Goal: Task Accomplishment & Management: Manage account settings

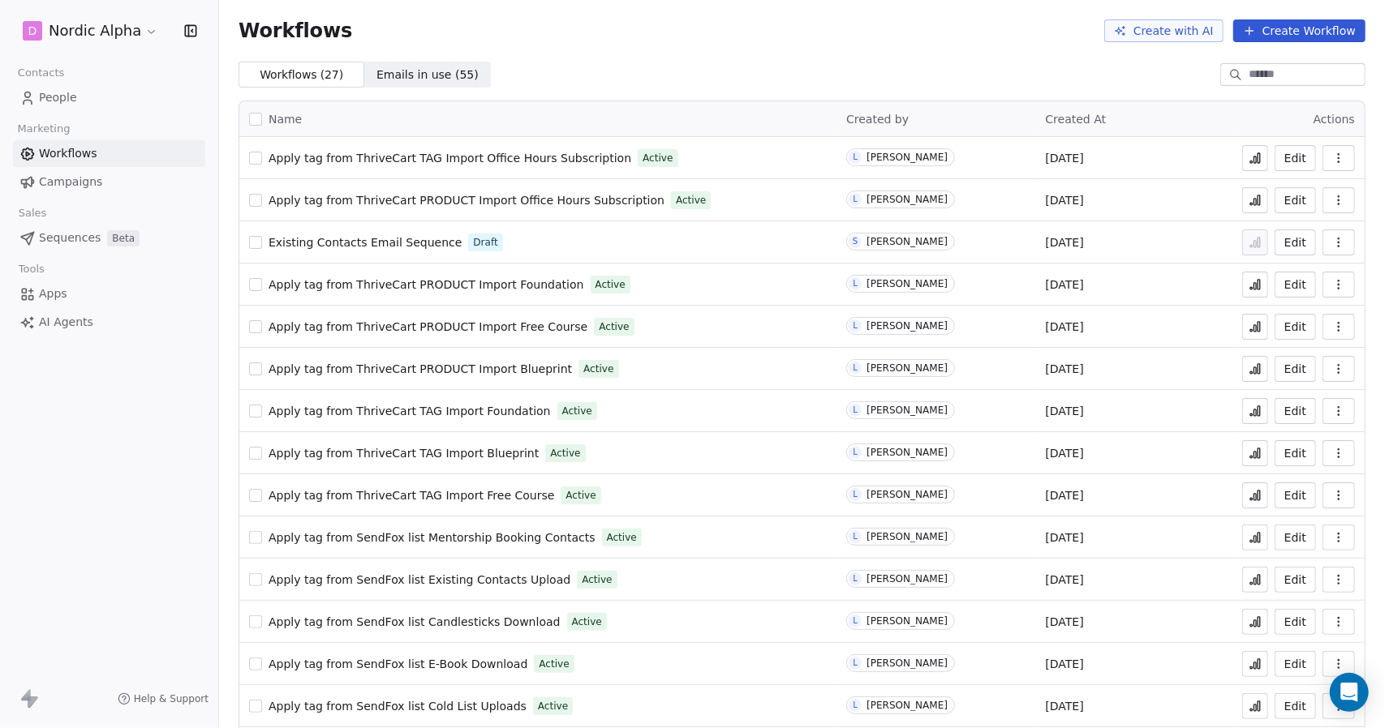
click at [67, 98] on span "People" at bounding box center [58, 97] width 38 height 17
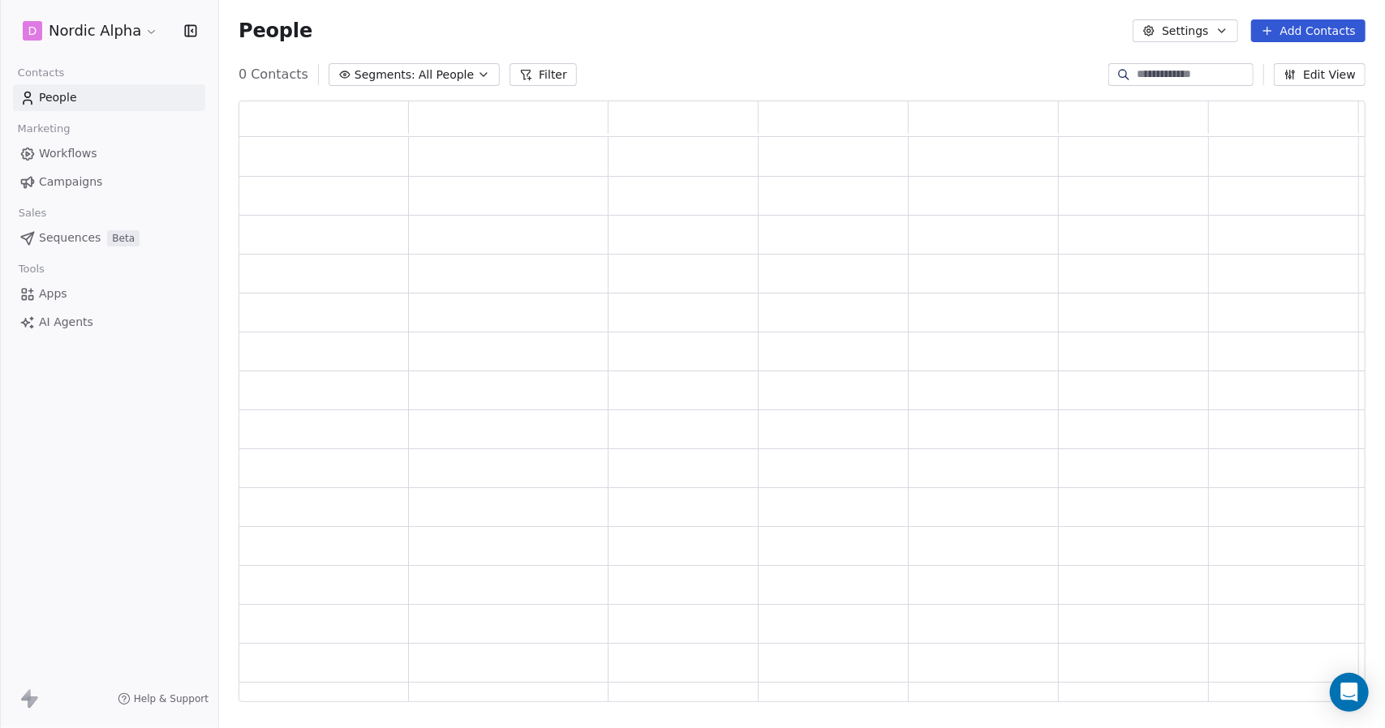
scroll to position [590, 1114]
click at [123, 29] on html "D Nordic Alpha Contacts People Marketing Workflows Campaigns Sales Sequences Be…" at bounding box center [692, 364] width 1385 height 728
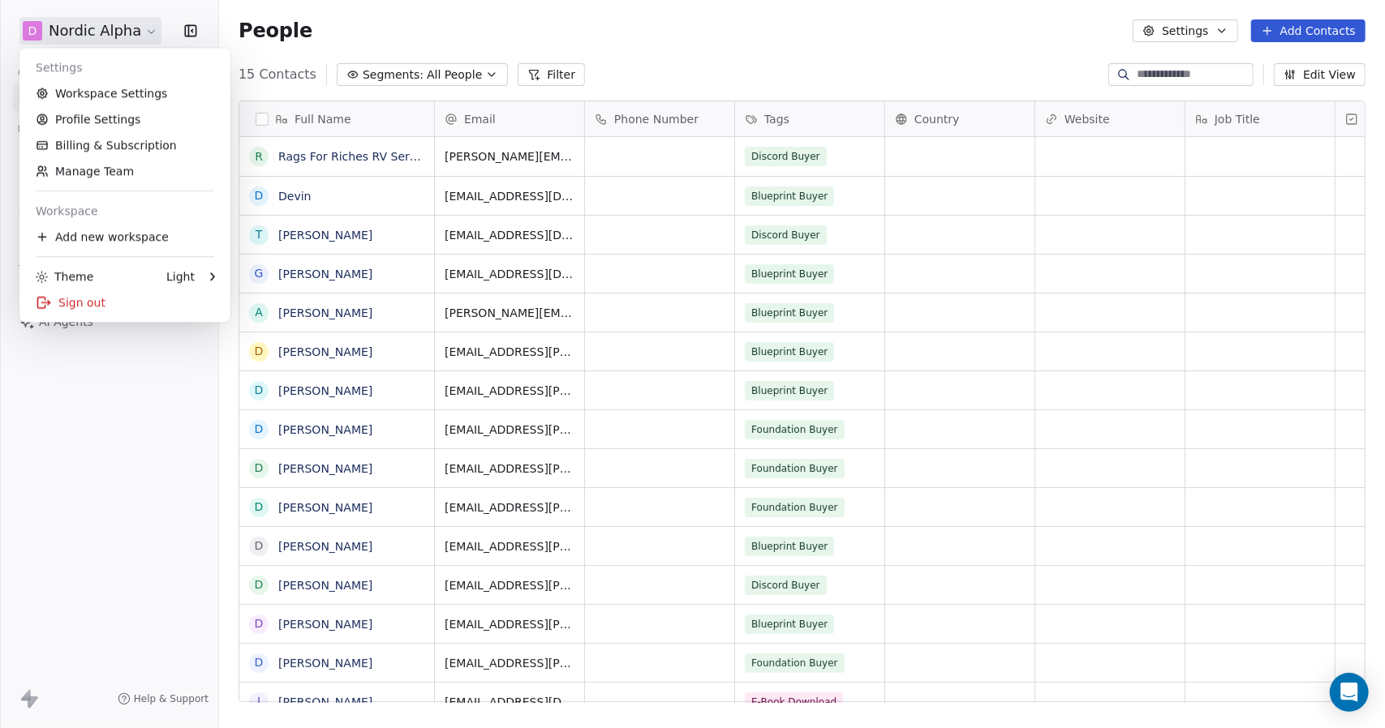
scroll to position [629, 1153]
click at [92, 97] on link "Workspace Settings" at bounding box center [125, 93] width 198 height 26
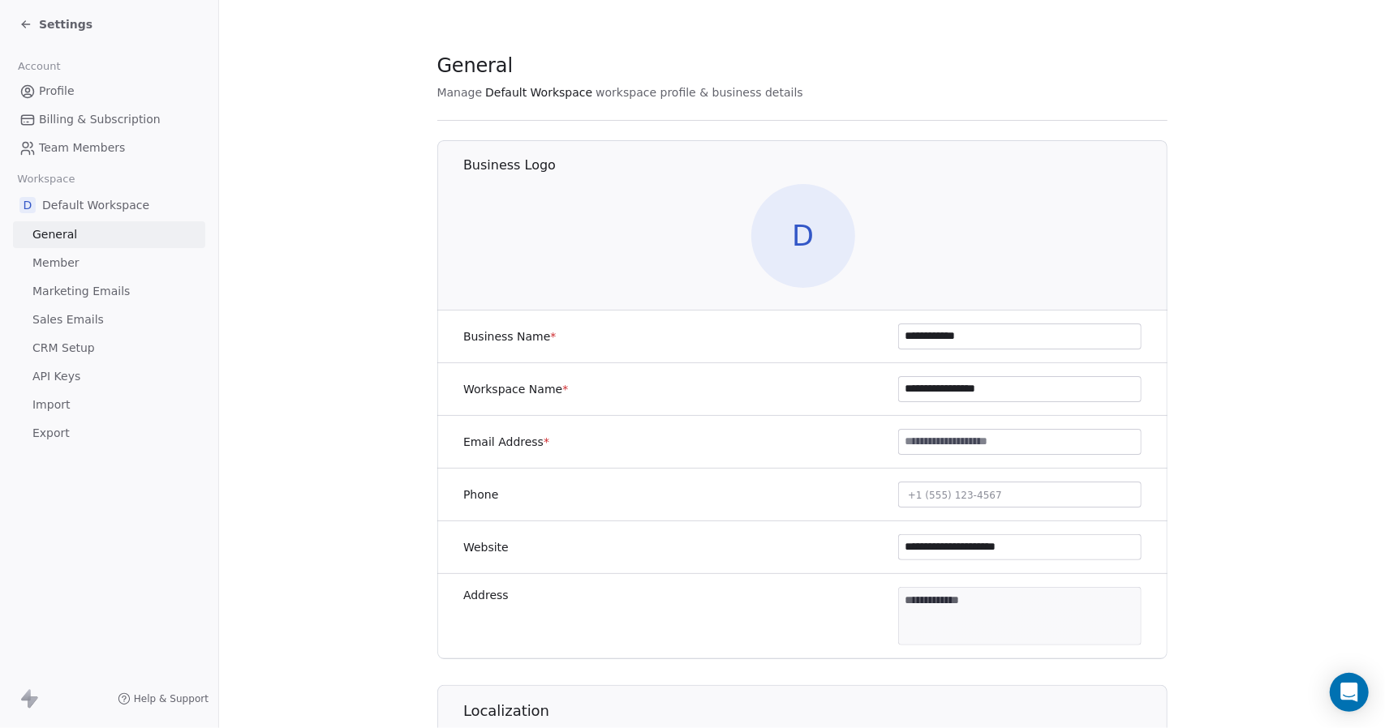
click at [57, 347] on span "CRM Setup" at bounding box center [63, 348] width 62 height 17
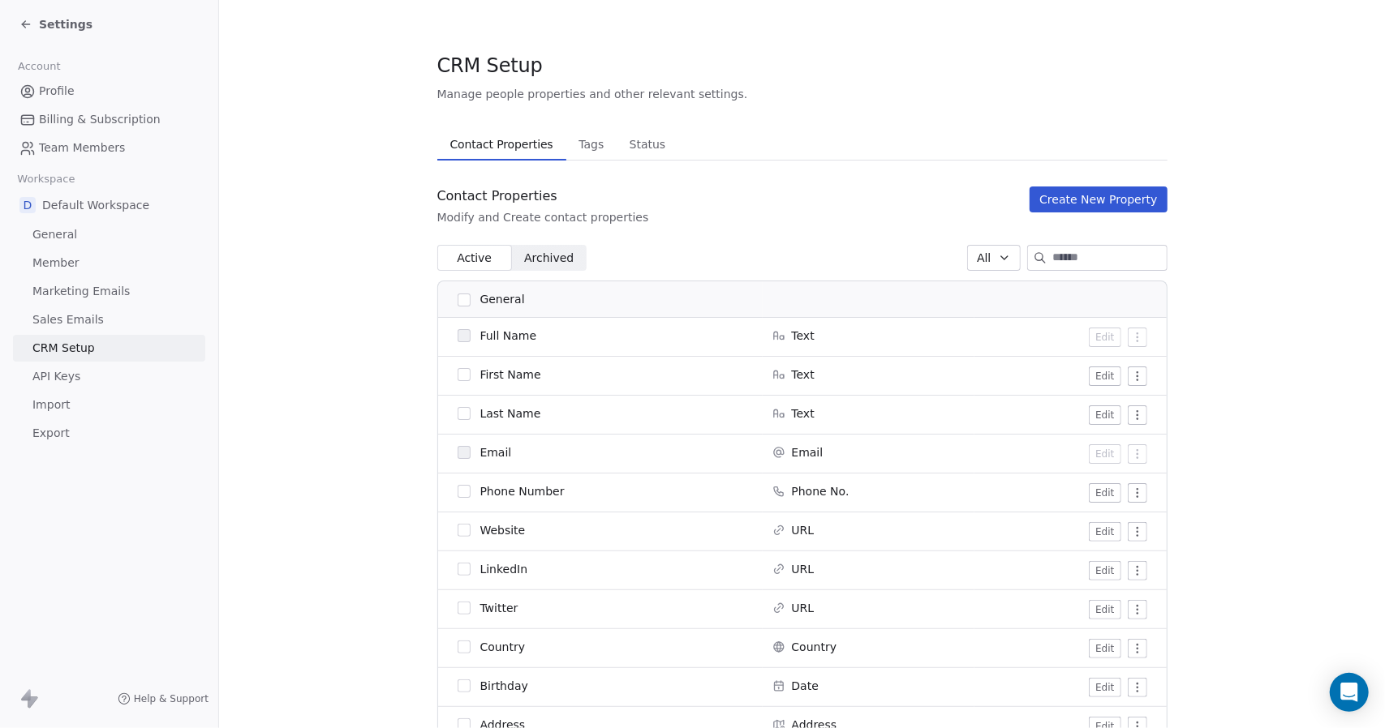
click at [71, 316] on span "Sales Emails" at bounding box center [67, 319] width 71 height 17
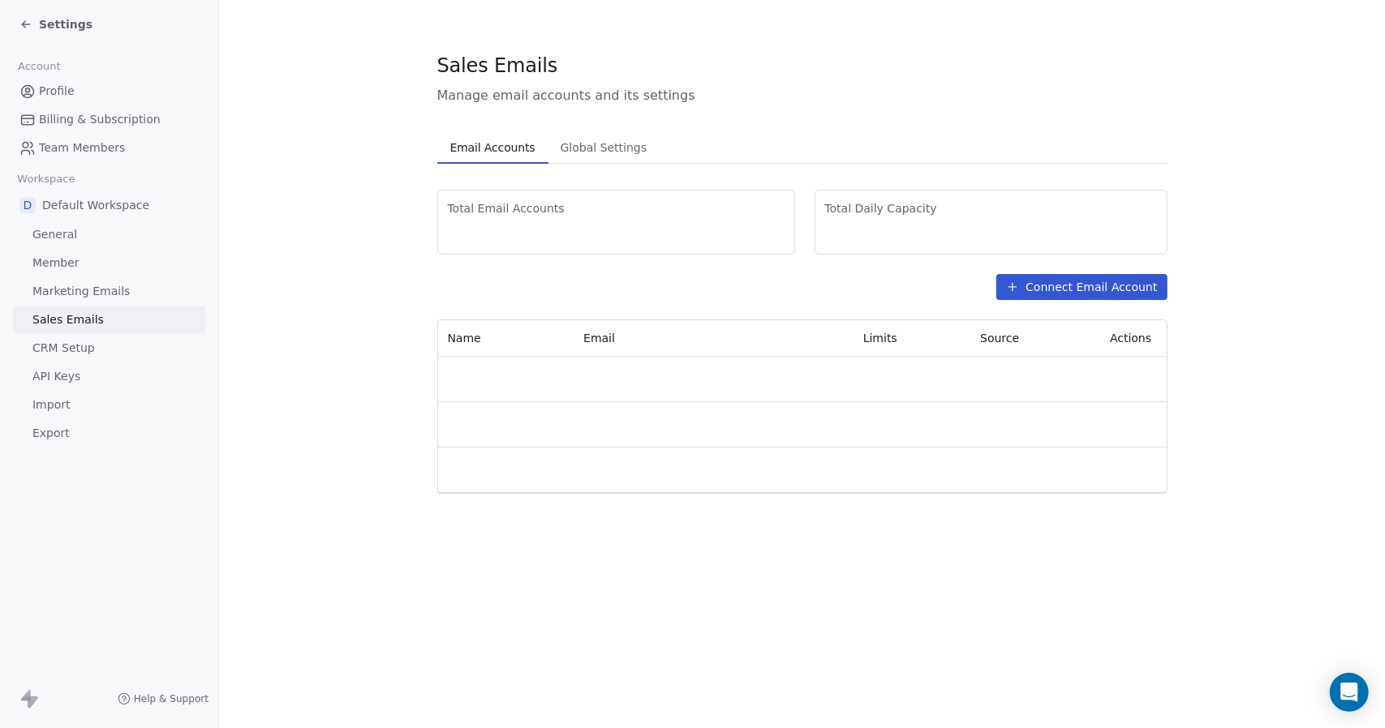
click at [79, 297] on span "Marketing Emails" at bounding box center [80, 291] width 97 height 17
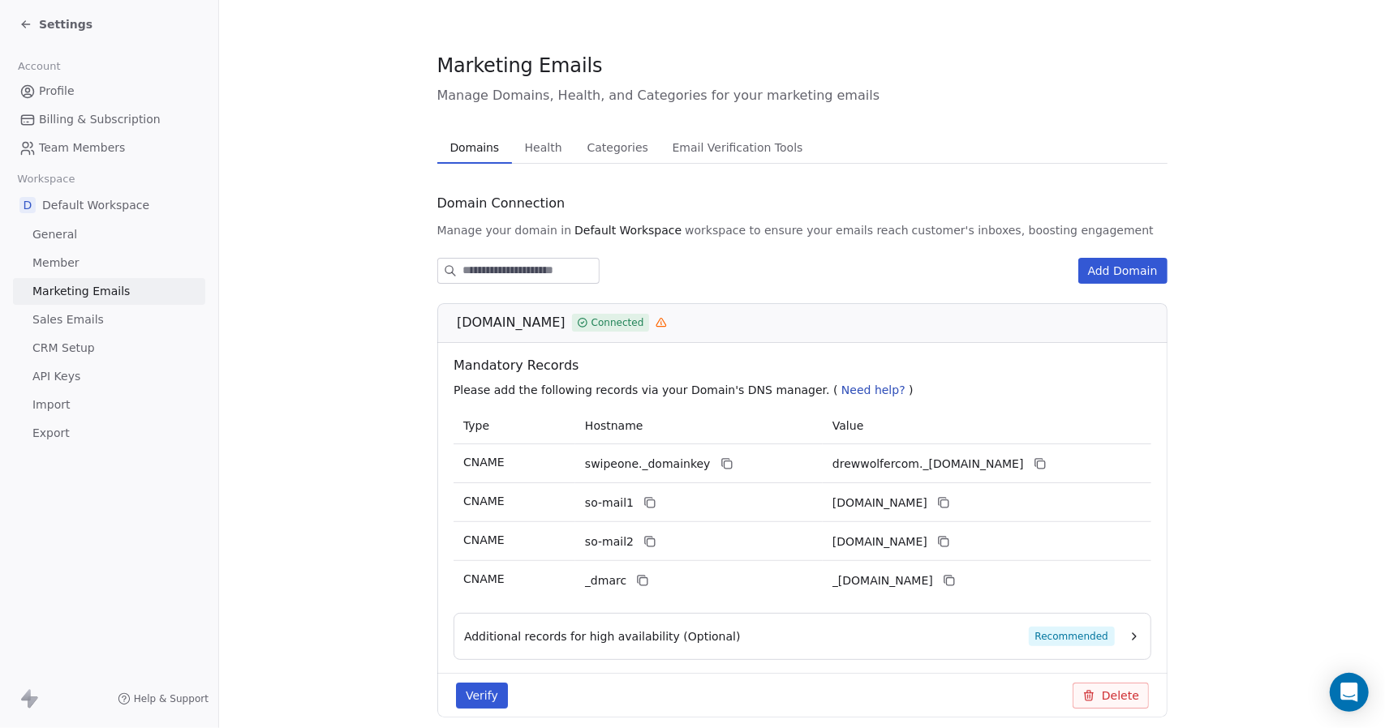
click at [62, 351] on span "CRM Setup" at bounding box center [63, 348] width 62 height 17
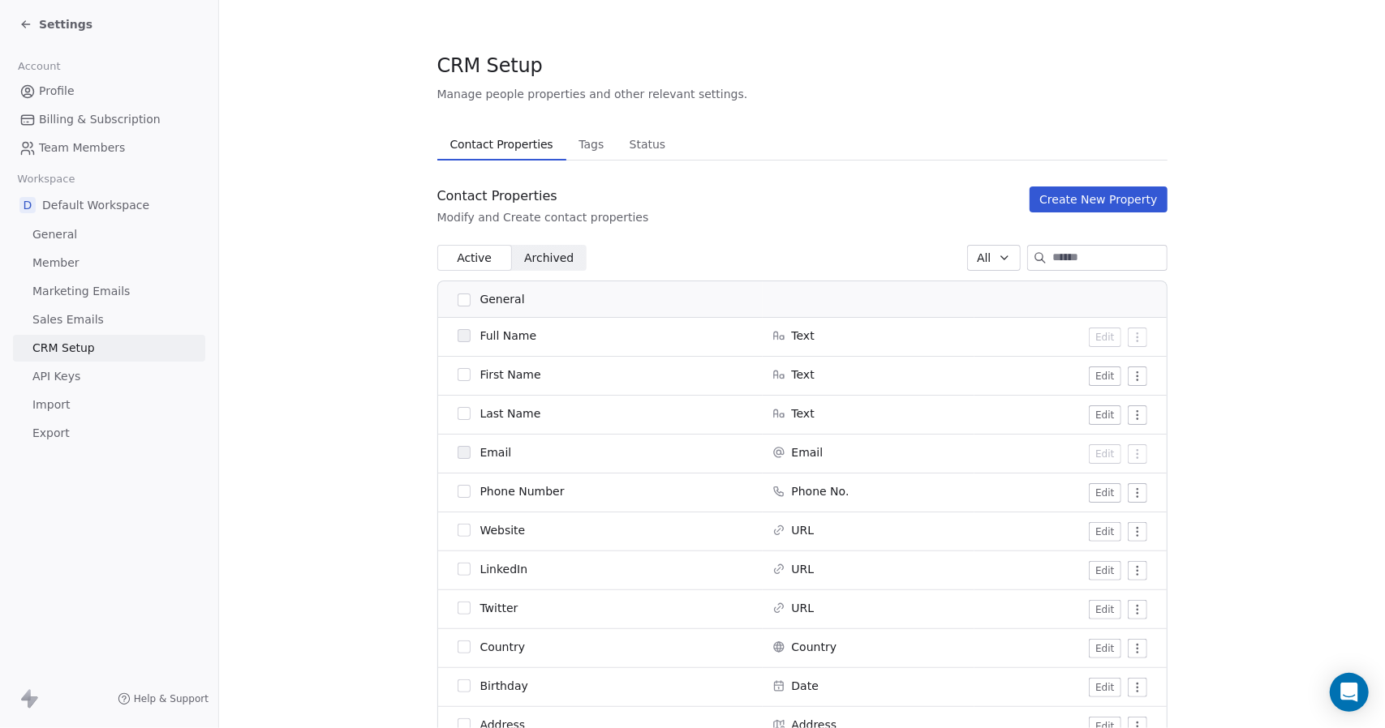
click at [578, 157] on button "Tags Tags" at bounding box center [591, 144] width 50 height 32
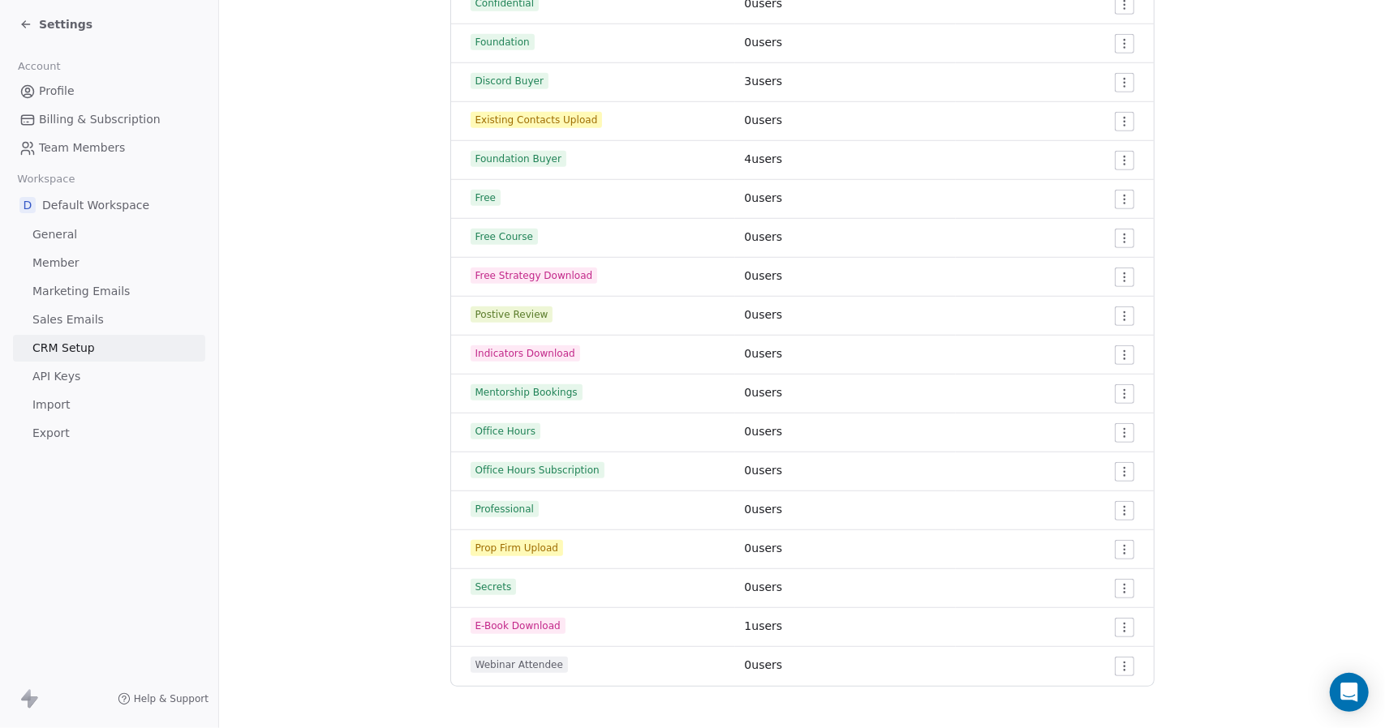
scroll to position [568, 0]
